Goal: Navigation & Orientation: Find specific page/section

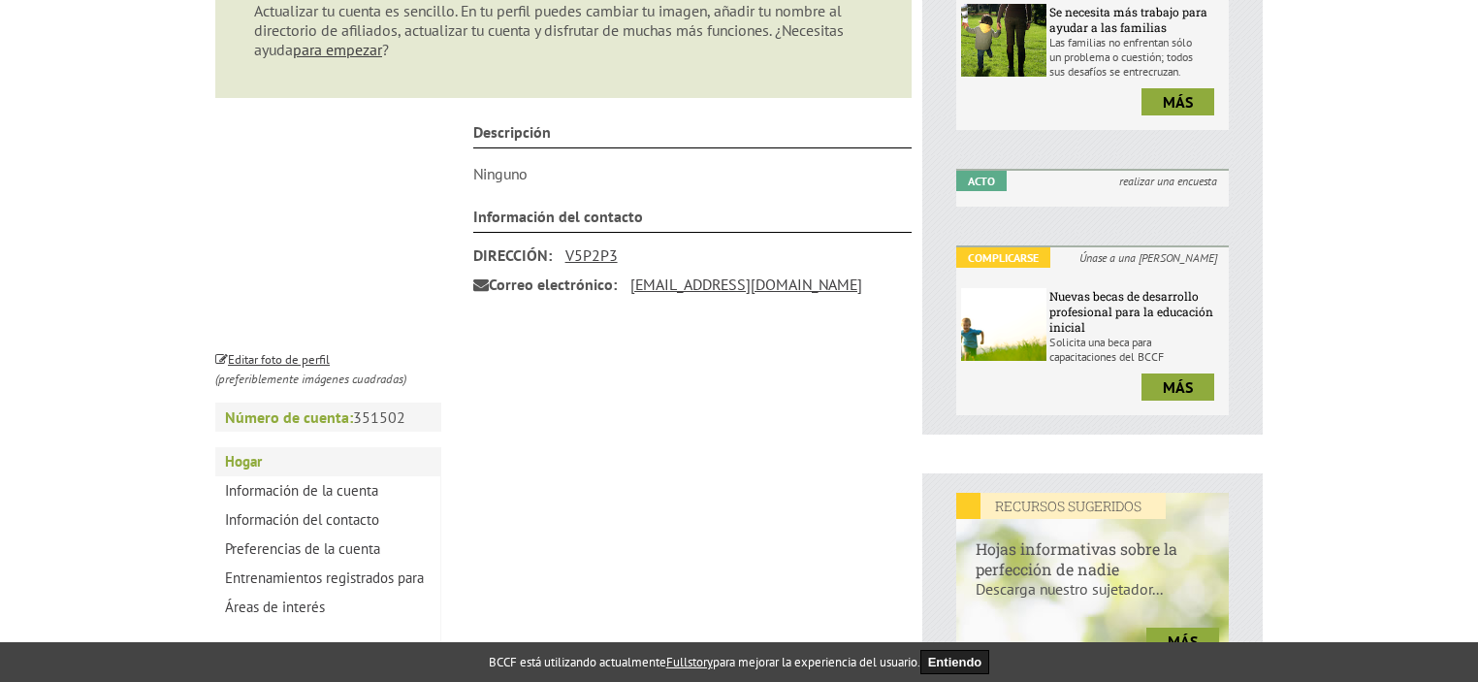
scroll to position [552, 0]
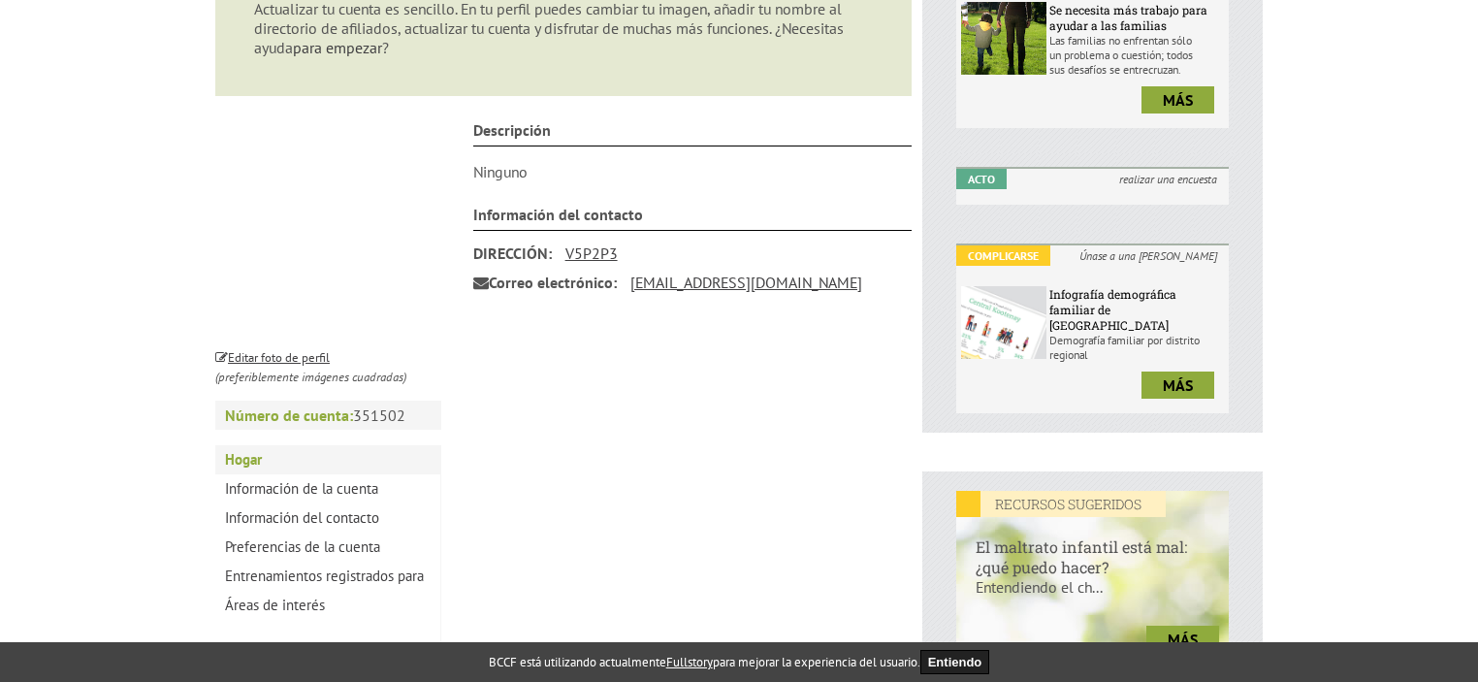
click at [335, 46] on font "para empezar" at bounding box center [337, 47] width 89 height 19
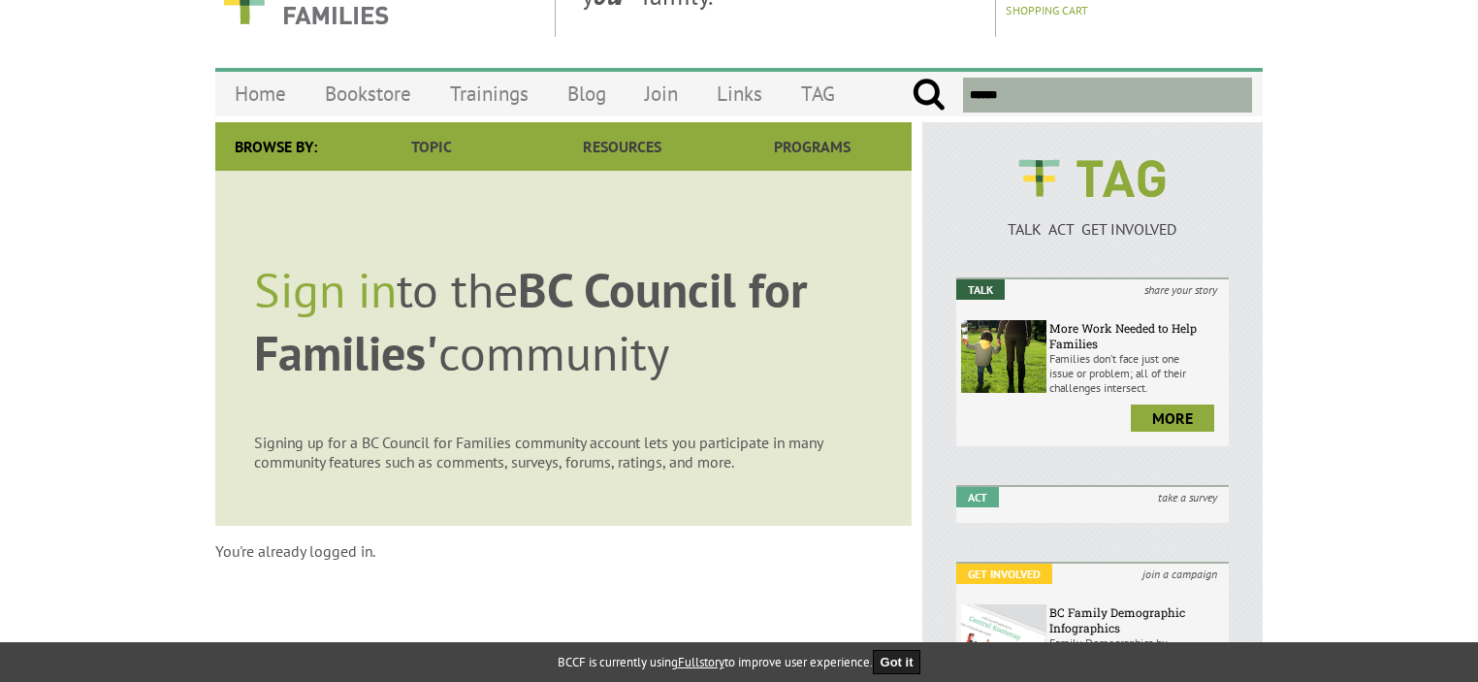
scroll to position [54, 0]
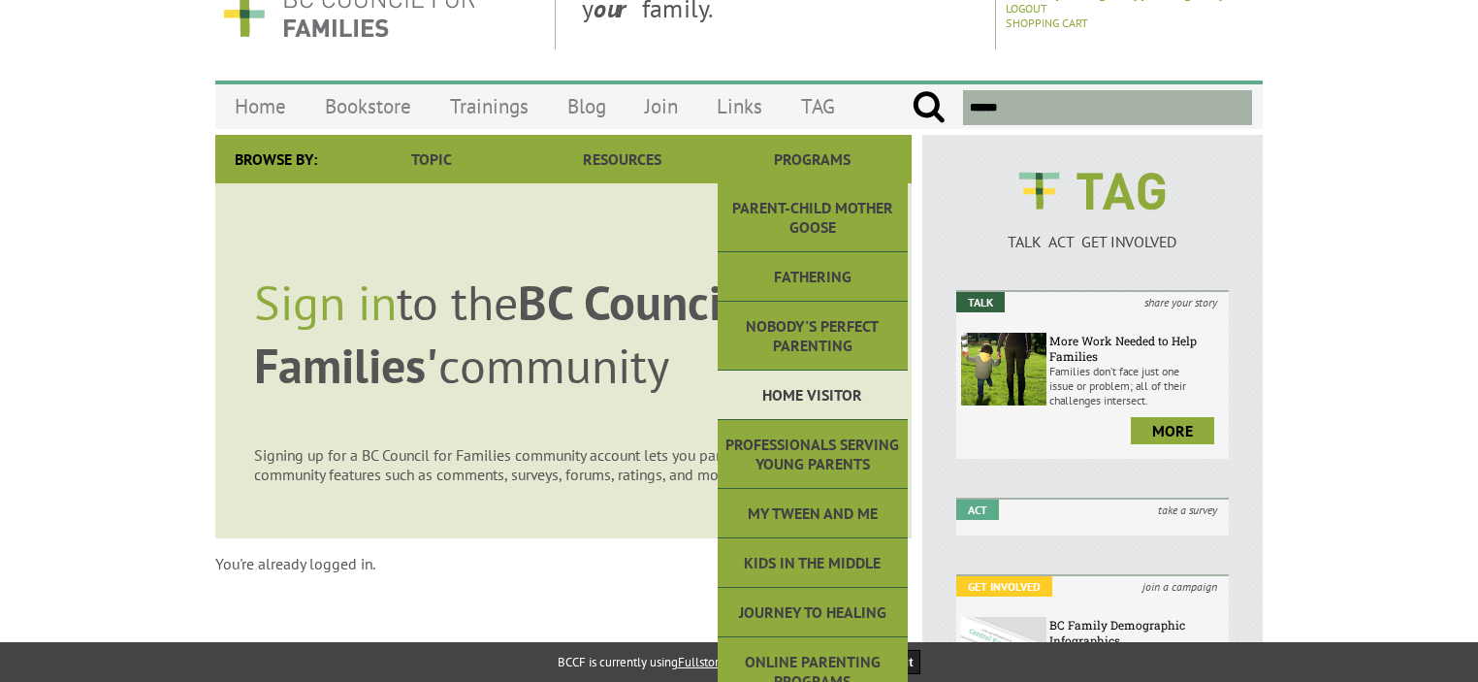
click at [792, 383] on link "Home Visitor" at bounding box center [813, 394] width 190 height 49
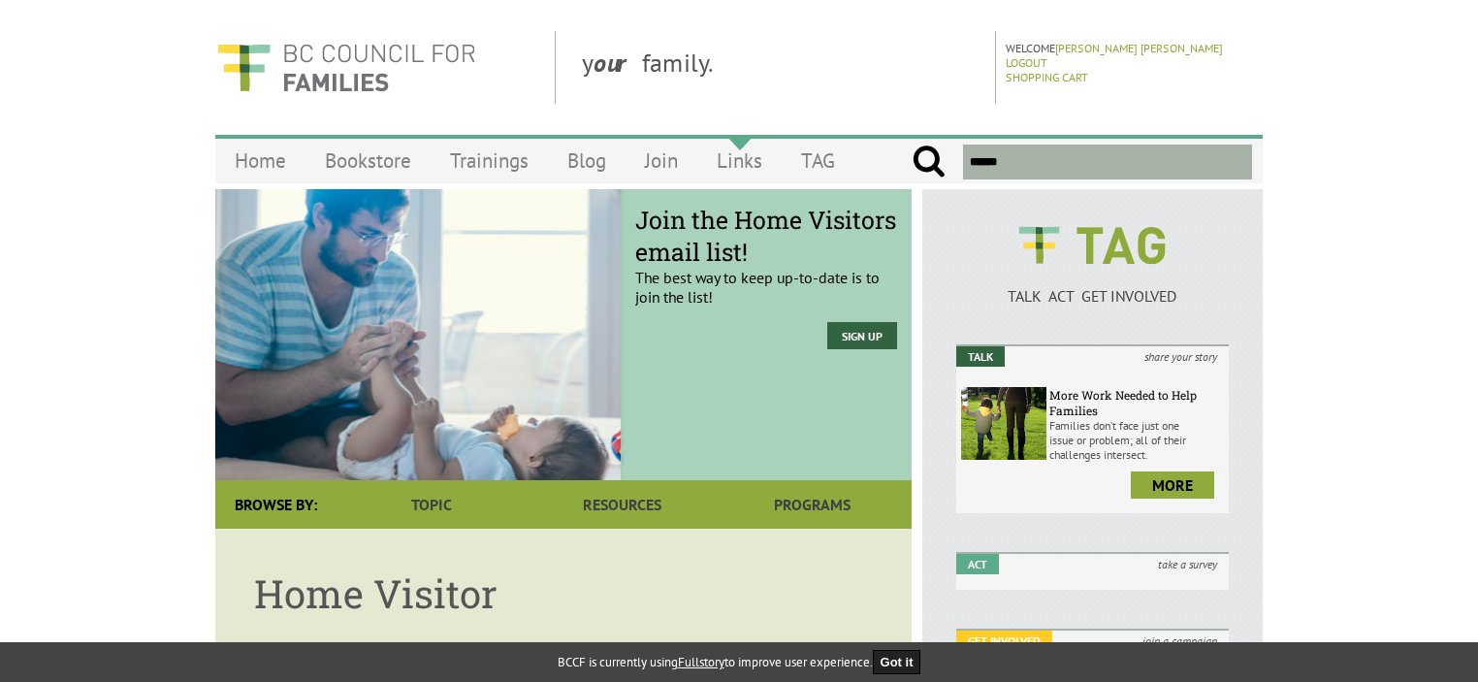
click at [747, 161] on link "Links" at bounding box center [739, 161] width 84 height 46
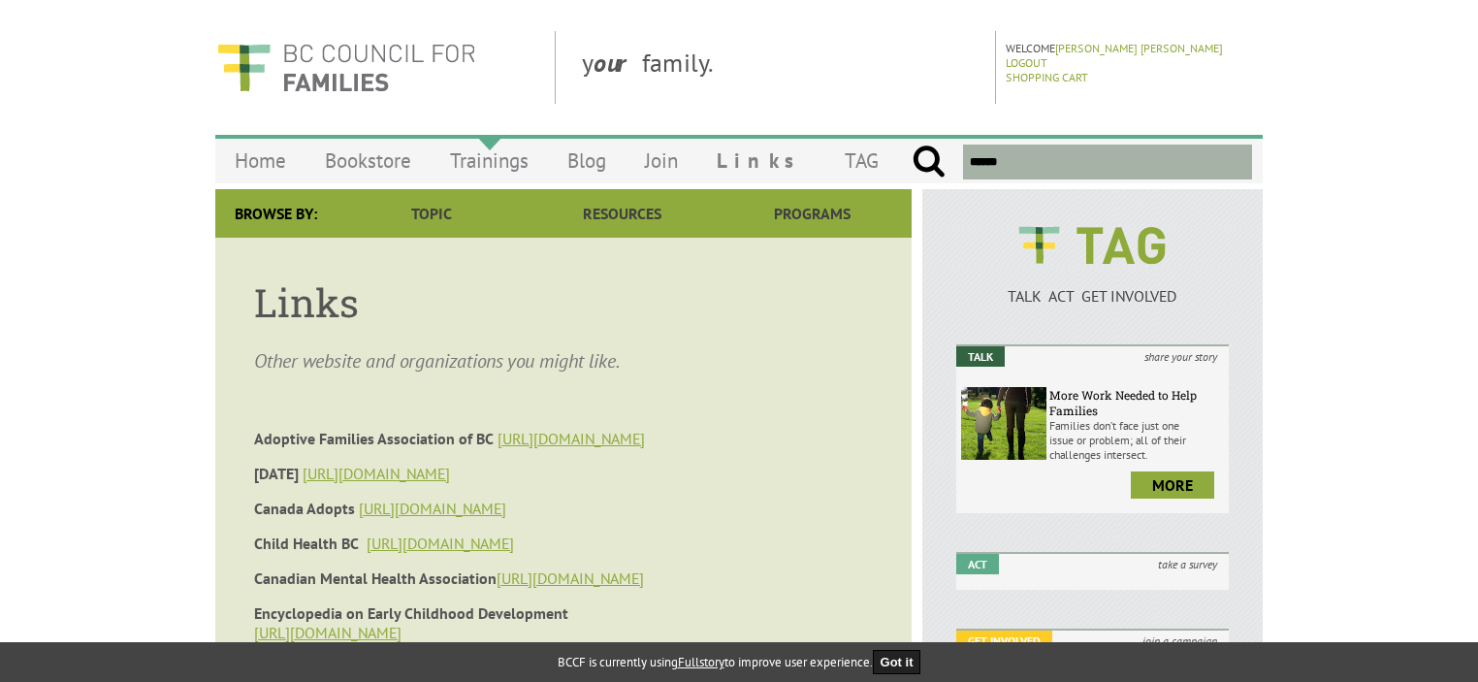
click at [493, 156] on link "Trainings" at bounding box center [489, 161] width 117 height 46
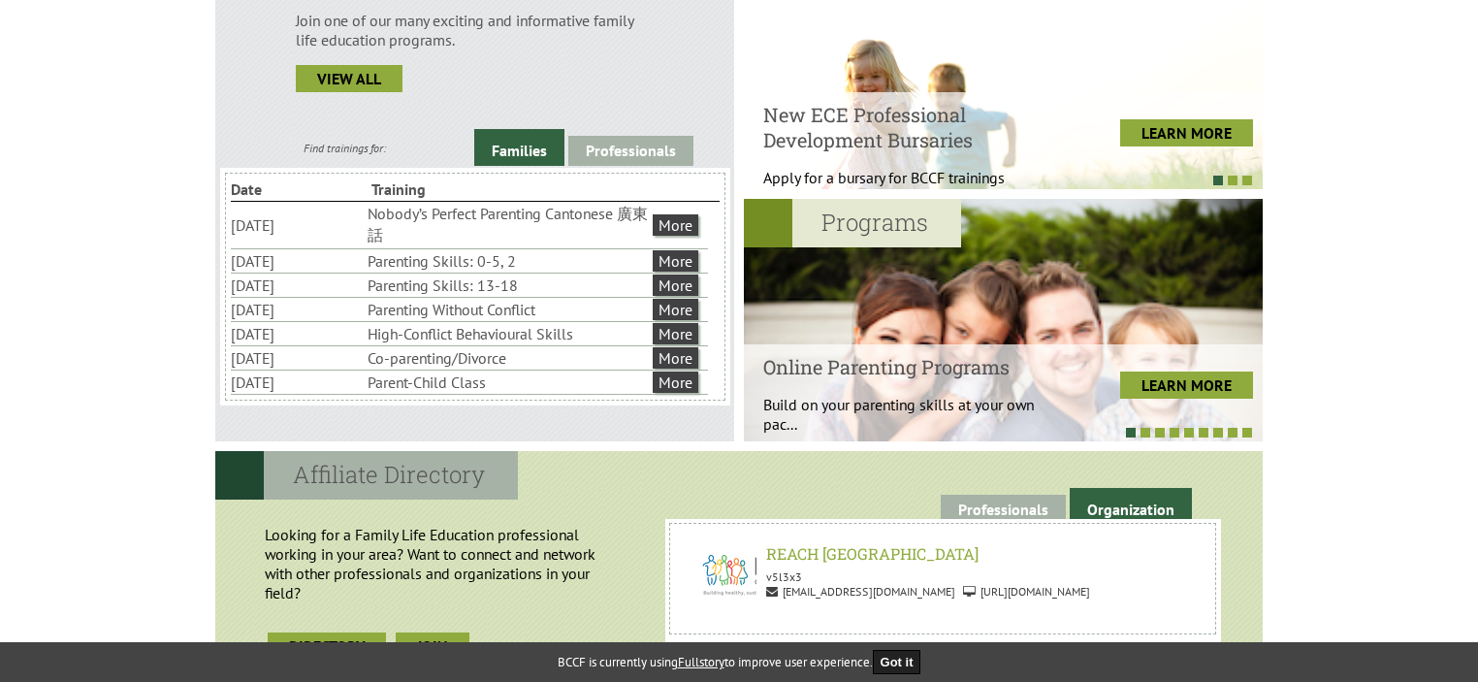
scroll to position [628, 0]
